Goal: Task Accomplishment & Management: Use online tool/utility

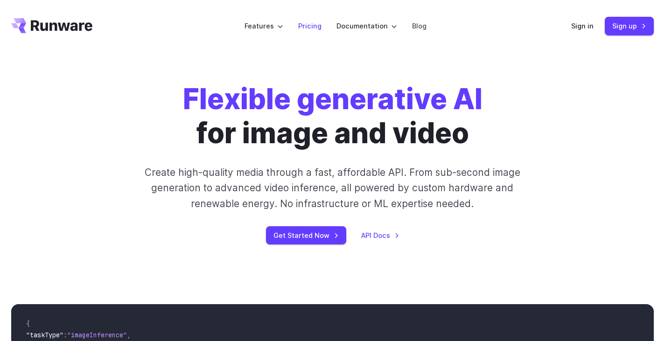
click at [300, 28] on link "Pricing" at bounding box center [309, 26] width 23 height 11
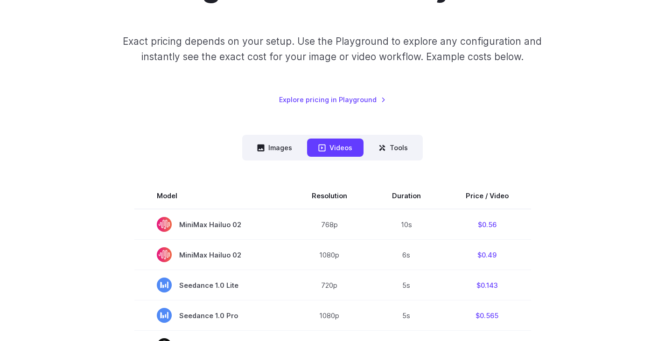
scroll to position [128, 0]
click at [253, 149] on button "Images" at bounding box center [274, 147] width 57 height 18
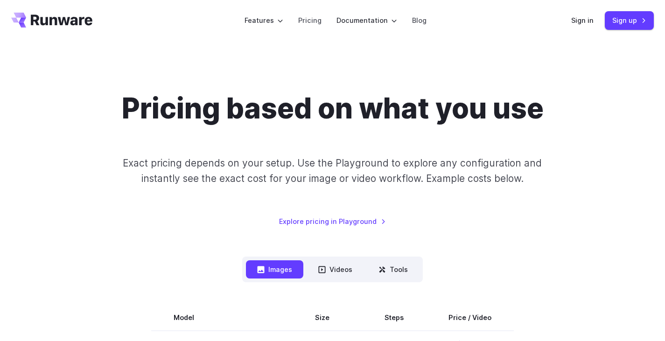
scroll to position [0, 0]
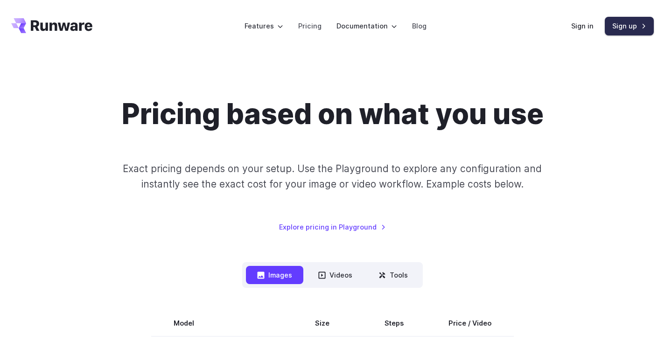
click at [632, 27] on link "Sign up" at bounding box center [629, 26] width 49 height 18
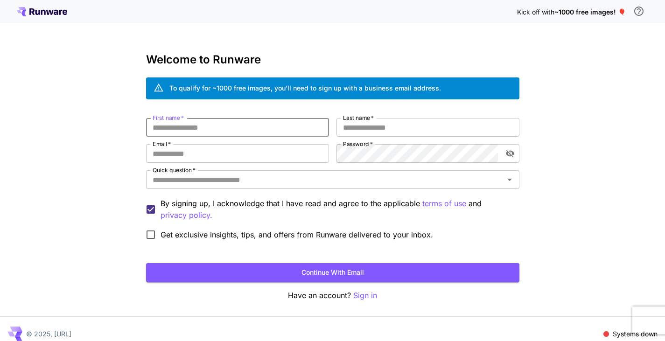
click at [271, 132] on input "First name   *" at bounding box center [237, 127] width 183 height 19
type input "*******"
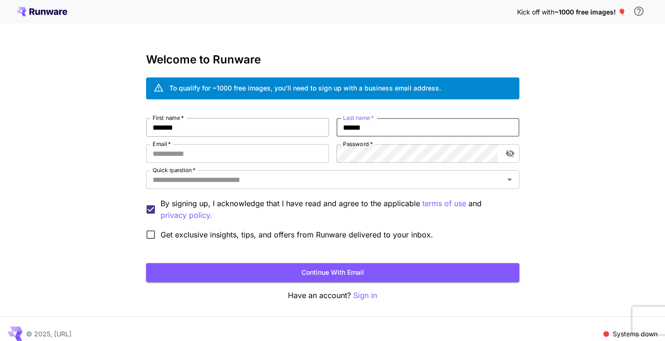
type input "******"
type input "**********"
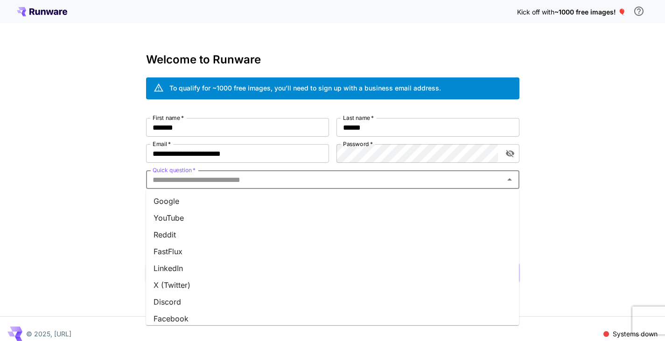
click at [182, 220] on li "YouTube" at bounding box center [332, 217] width 373 height 17
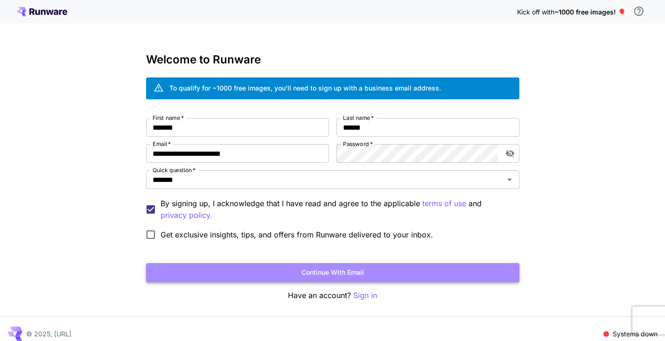
click at [292, 272] on button "Continue with email" at bounding box center [332, 272] width 373 height 19
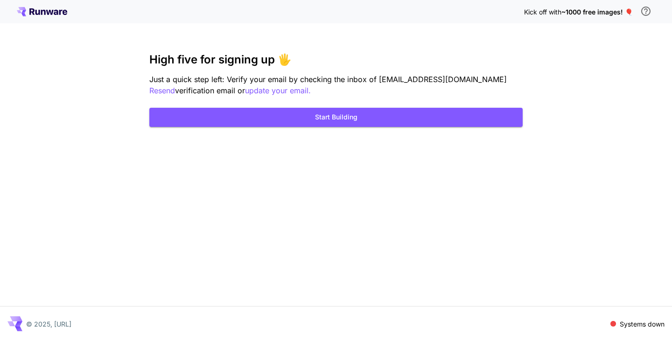
click at [56, 16] on div "Kick off with ~1000 free images! 🎈" at bounding box center [336, 12] width 638 height 20
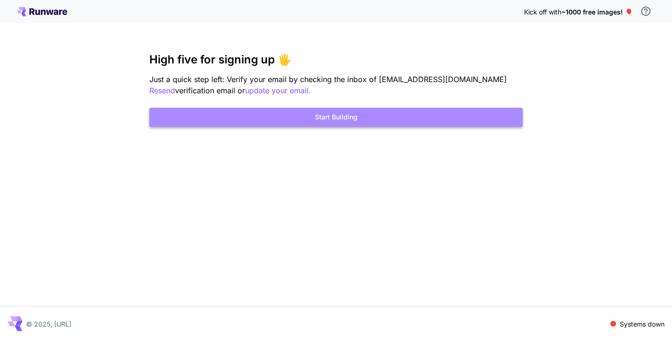
click at [315, 125] on button "Start Building" at bounding box center [335, 117] width 373 height 19
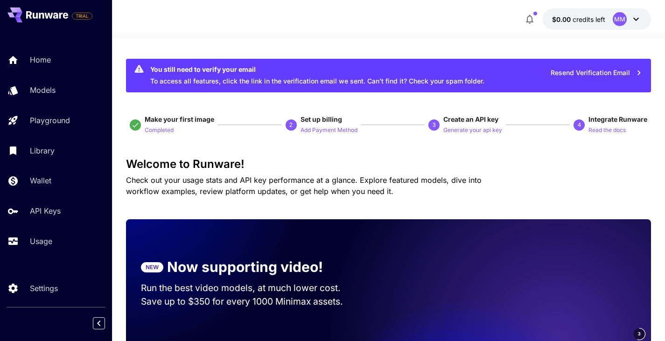
click at [632, 16] on icon at bounding box center [635, 19] width 11 height 11
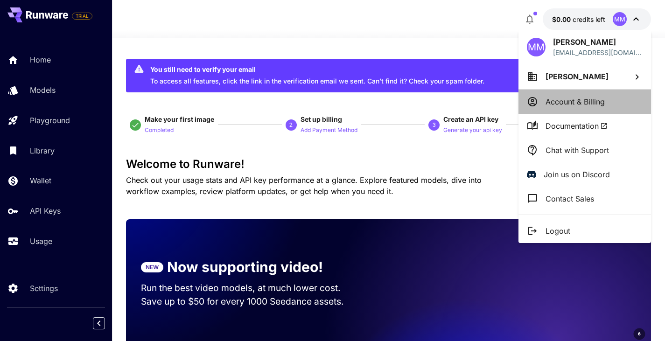
click at [577, 98] on p "Account & Billing" at bounding box center [574, 101] width 59 height 11
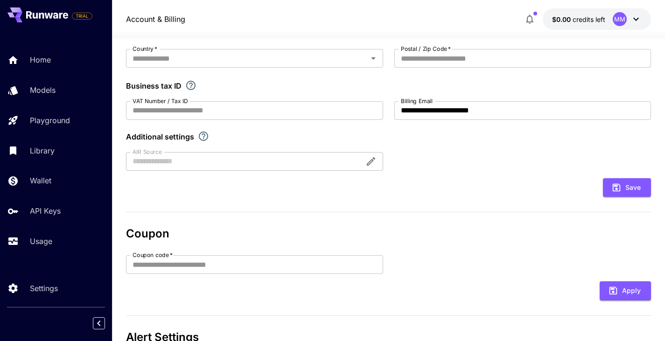
scroll to position [151, 0]
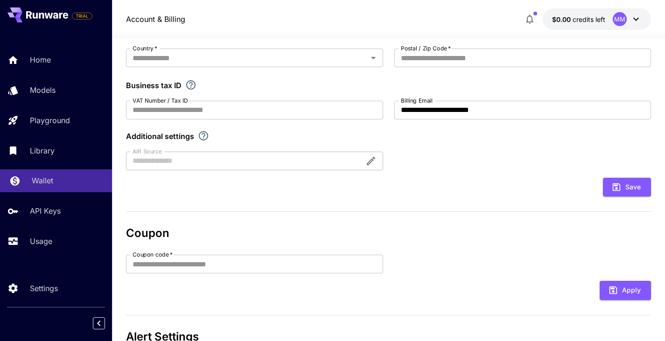
click at [45, 186] on p "Wallet" at bounding box center [42, 180] width 21 height 11
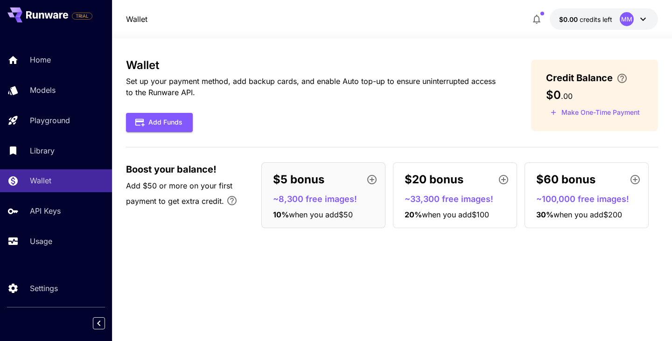
click at [640, 25] on div "MM" at bounding box center [634, 19] width 29 height 14
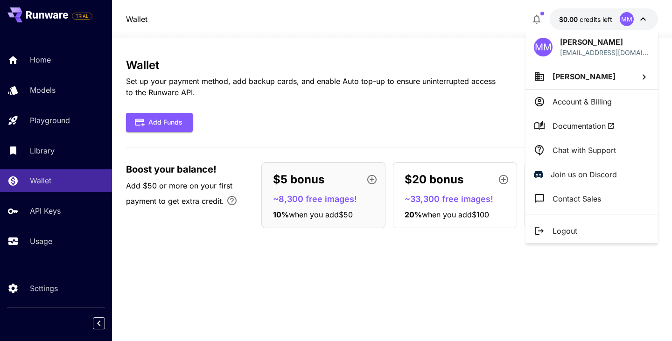
click at [450, 58] on div at bounding box center [336, 170] width 672 height 341
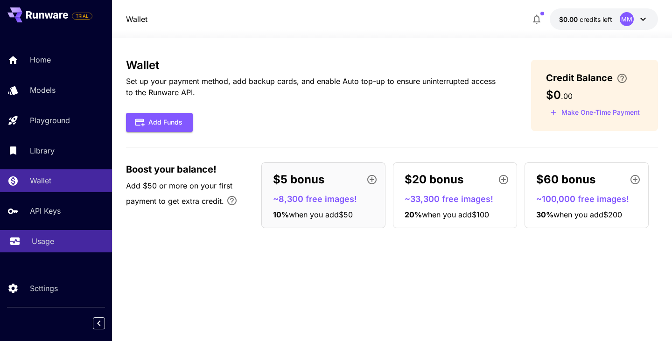
click at [28, 245] on link "Usage" at bounding box center [56, 241] width 112 height 23
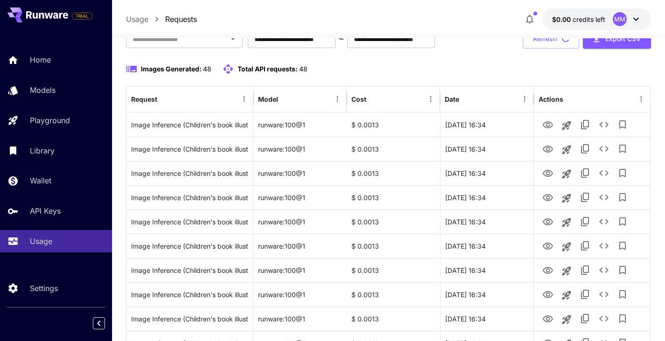
scroll to position [70, 0]
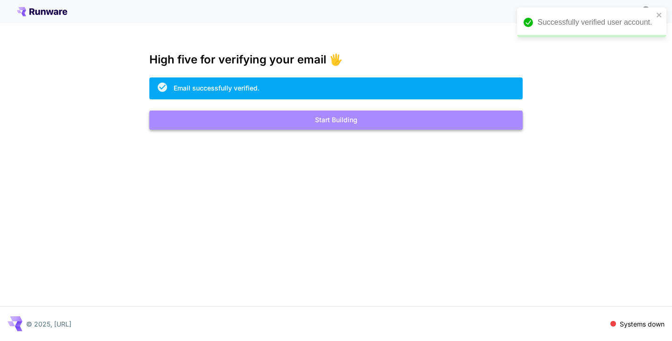
click at [307, 124] on button "Start Building" at bounding box center [335, 120] width 373 height 19
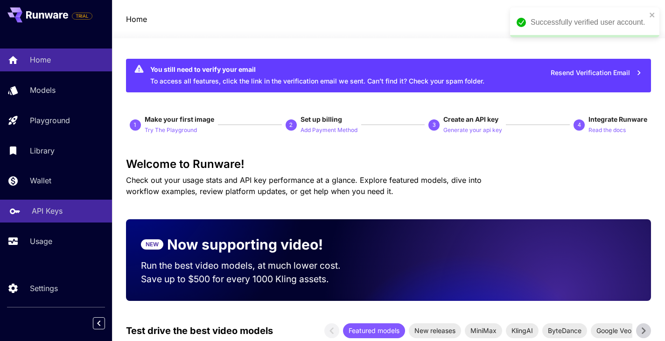
click at [28, 212] on link "API Keys" at bounding box center [56, 211] width 112 height 23
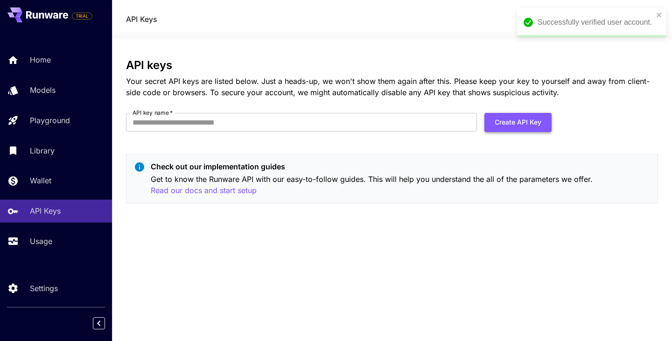
click at [515, 123] on button "Create API Key" at bounding box center [517, 122] width 67 height 19
click at [405, 124] on input "API key name   *" at bounding box center [301, 122] width 351 height 19
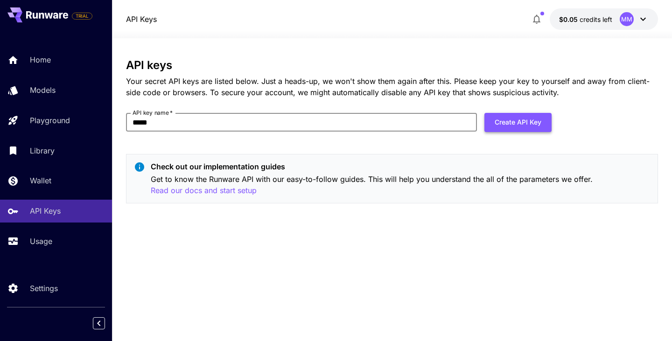
type input "*****"
click at [529, 126] on button "Create API Key" at bounding box center [517, 122] width 67 height 19
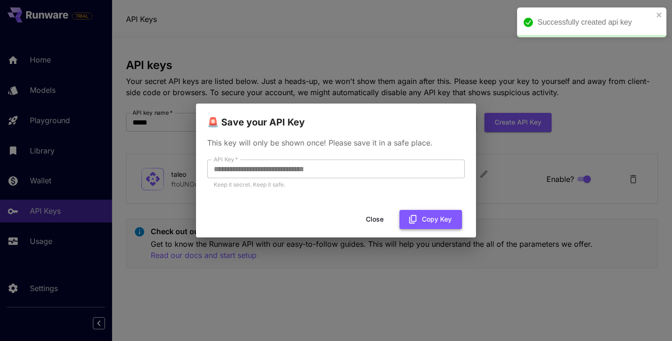
click at [427, 222] on button "Copy Key" at bounding box center [430, 219] width 63 height 19
